Goal: Task Accomplishment & Management: Manage account settings

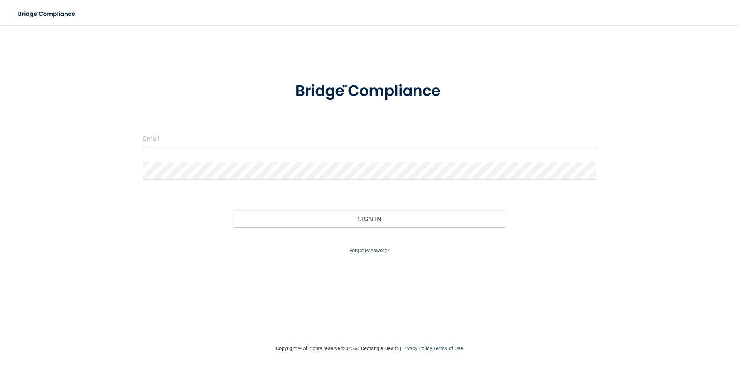
type input "[EMAIL_ADDRESS][DOMAIN_NAME]"
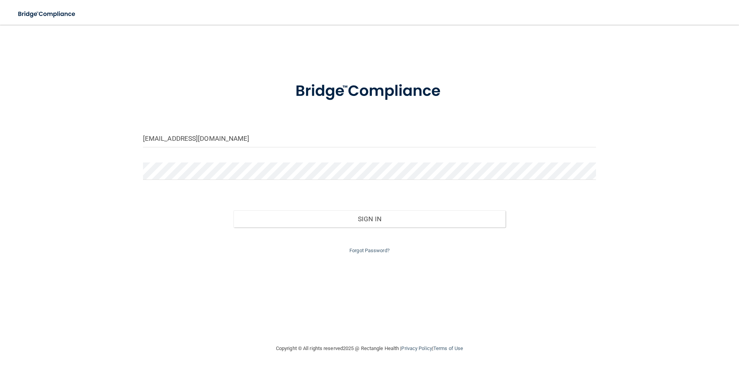
click at [256, 187] on form "[EMAIL_ADDRESS][DOMAIN_NAME] Invalid email/password. You don't have permission …" at bounding box center [369, 163] width 453 height 184
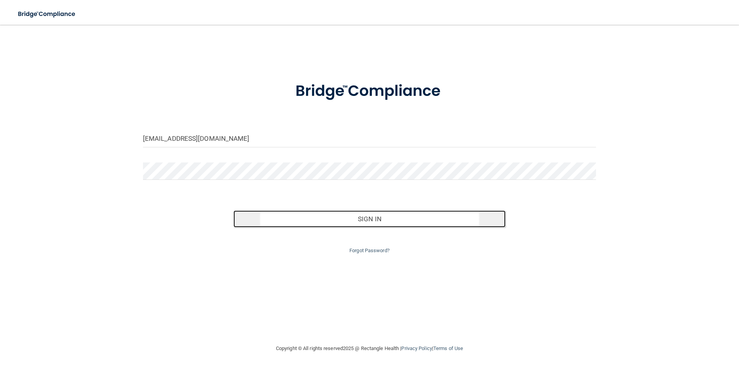
click at [299, 212] on button "Sign In" at bounding box center [369, 218] width 272 height 17
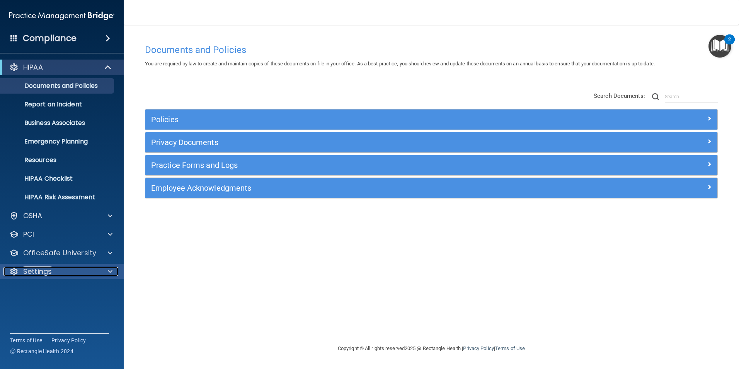
click at [50, 272] on p "Settings" at bounding box center [37, 271] width 29 height 9
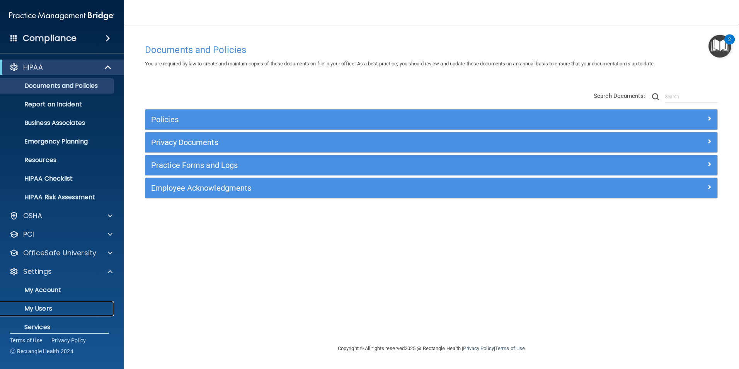
click at [38, 308] on p "My Users" at bounding box center [57, 308] width 105 height 8
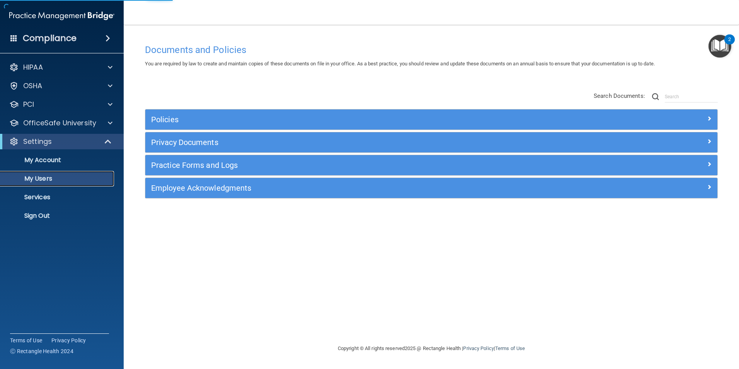
select select "20"
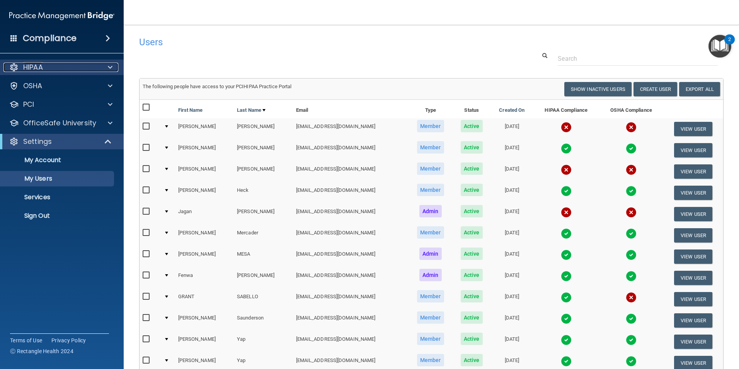
click at [46, 65] on div "HIPAA" at bounding box center [51, 67] width 96 height 9
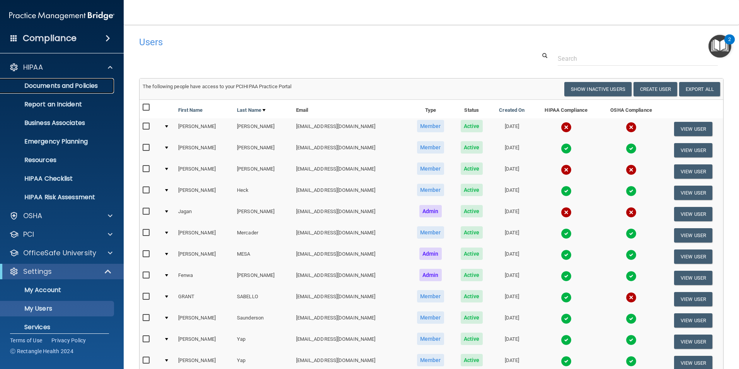
click at [66, 82] on p "Documents and Policies" at bounding box center [57, 86] width 105 height 8
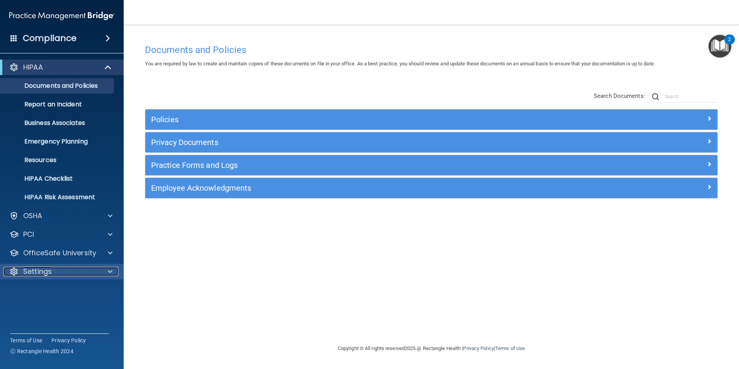
click at [40, 272] on p "Settings" at bounding box center [37, 271] width 29 height 9
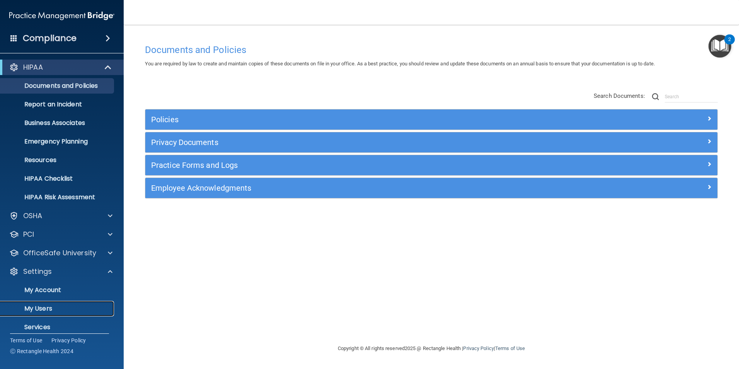
click at [39, 306] on p "My Users" at bounding box center [57, 308] width 105 height 8
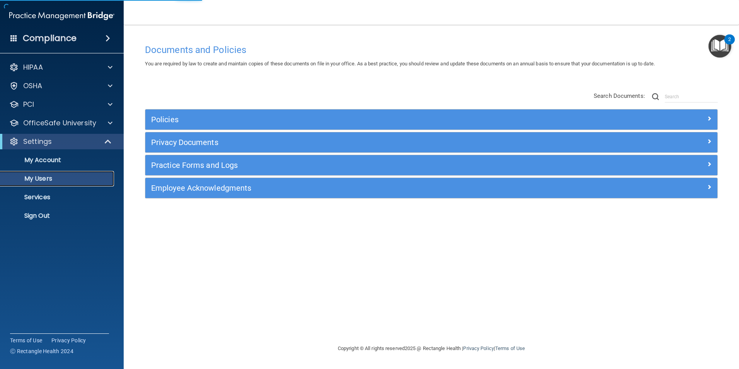
select select "20"
